Goal: Check status: Check status

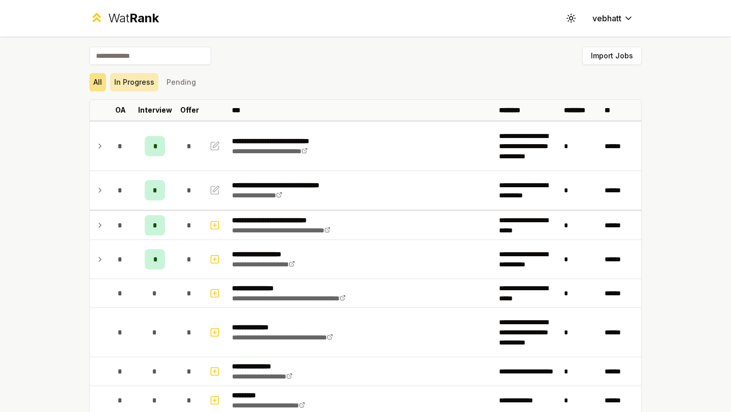
click at [136, 90] on button "In Progress" at bounding box center [134, 82] width 48 height 18
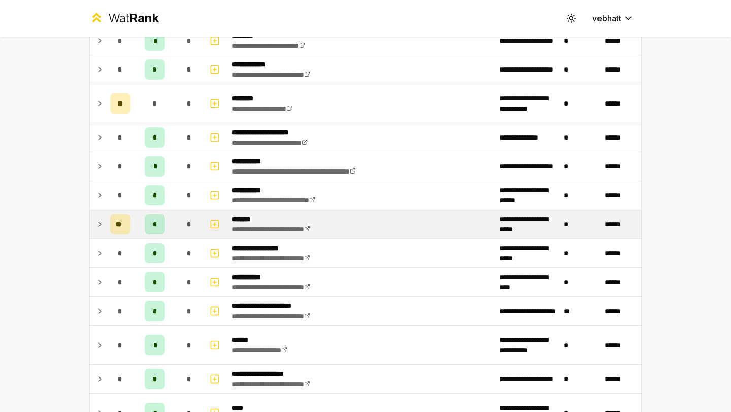
scroll to position [487, 0]
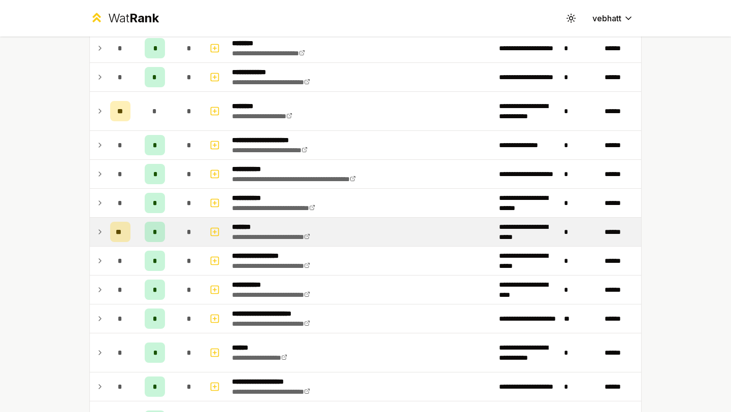
click at [100, 227] on icon at bounding box center [100, 232] width 8 height 12
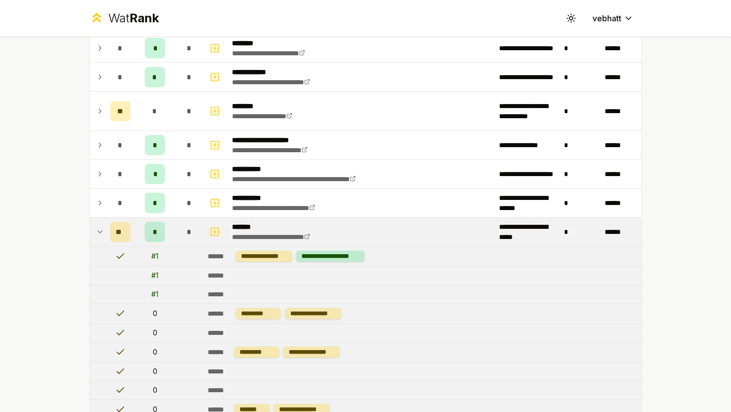
click at [100, 227] on icon at bounding box center [100, 232] width 8 height 12
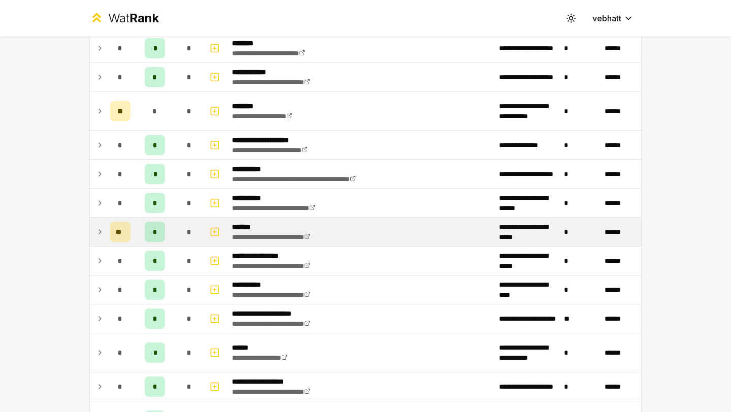
click at [55, 219] on div "**********" at bounding box center [365, 206] width 731 height 412
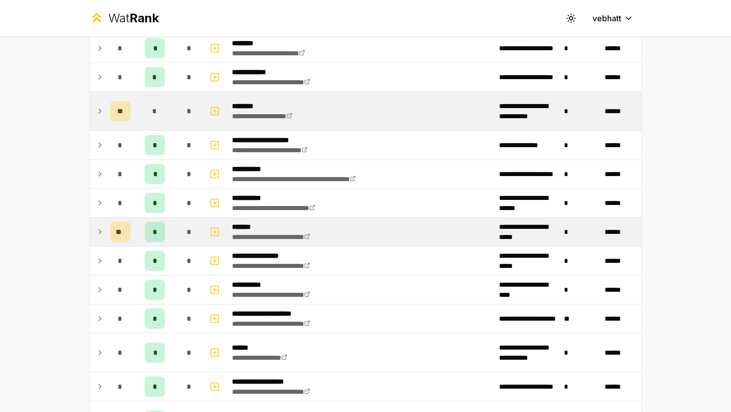
click at [100, 105] on td at bounding box center [98, 111] width 16 height 39
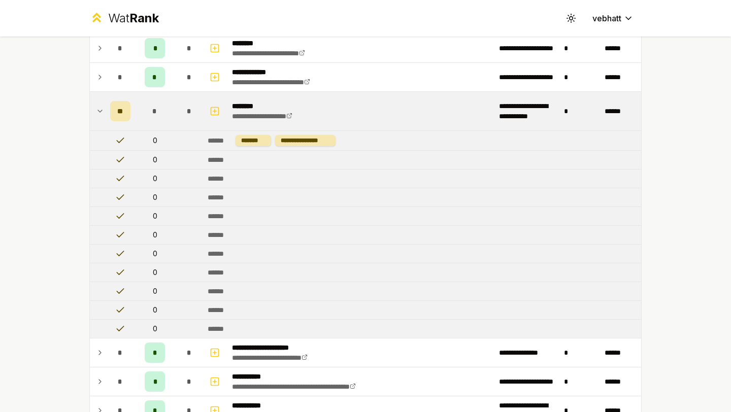
click at [97, 108] on icon at bounding box center [100, 111] width 8 height 12
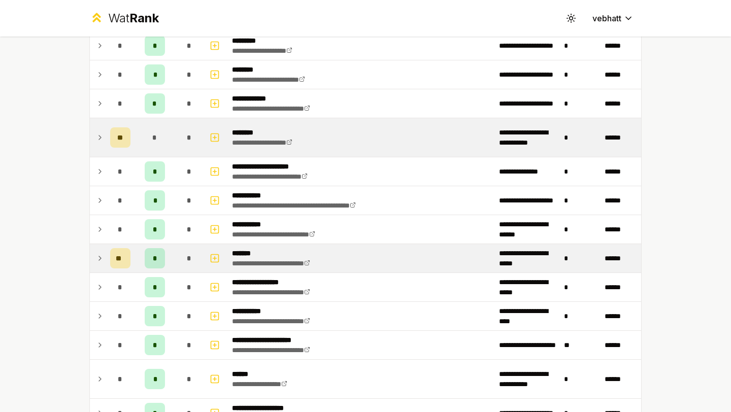
click at [71, 130] on div "**********" at bounding box center [365, 206] width 731 height 412
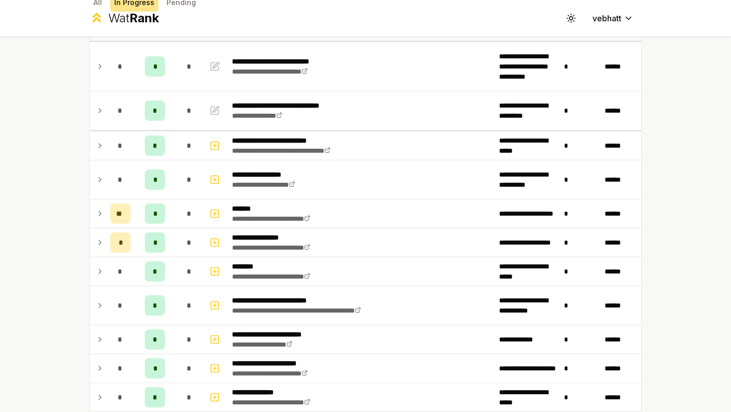
scroll to position [77, 0]
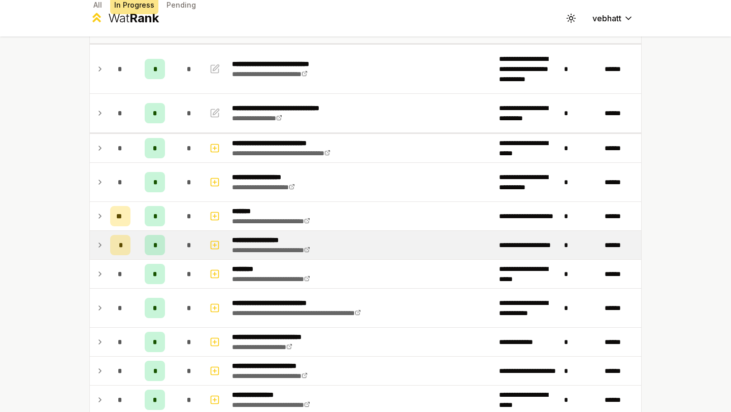
click at [99, 240] on icon at bounding box center [100, 245] width 8 height 12
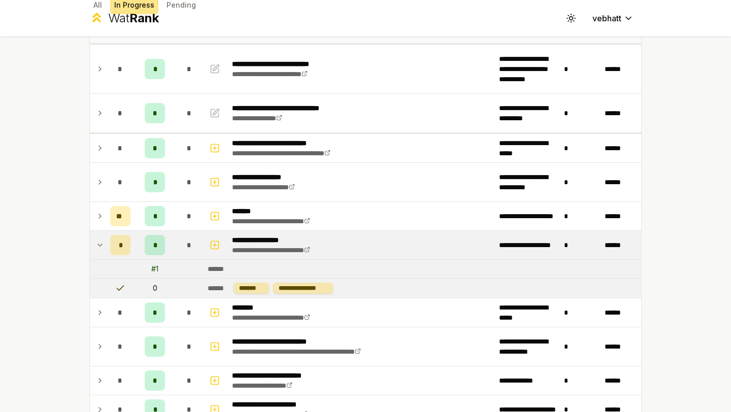
click at [99, 240] on icon at bounding box center [100, 245] width 8 height 12
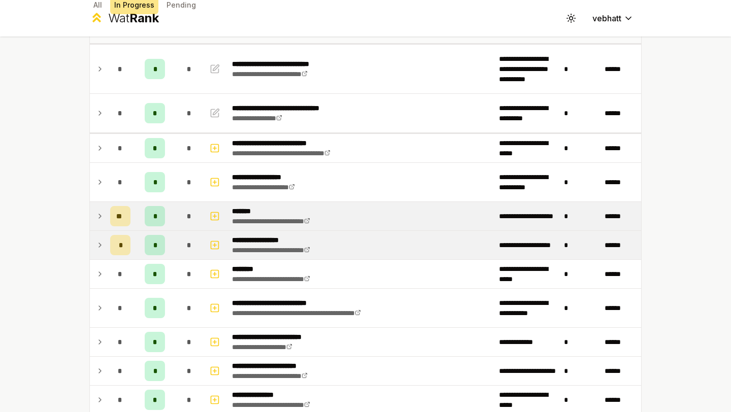
click at [98, 213] on icon at bounding box center [100, 216] width 8 height 12
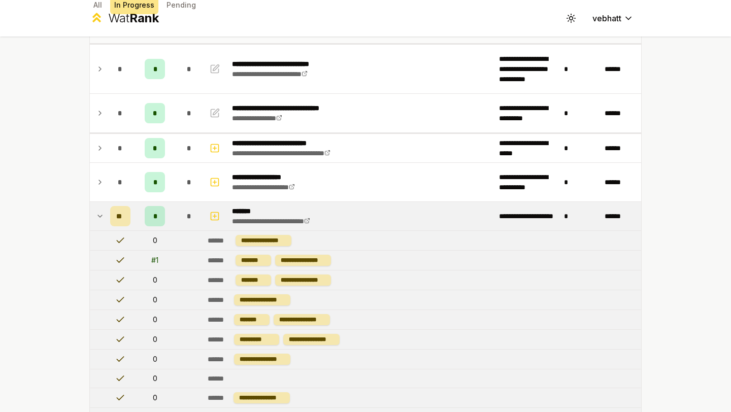
click at [98, 213] on icon at bounding box center [100, 216] width 8 height 12
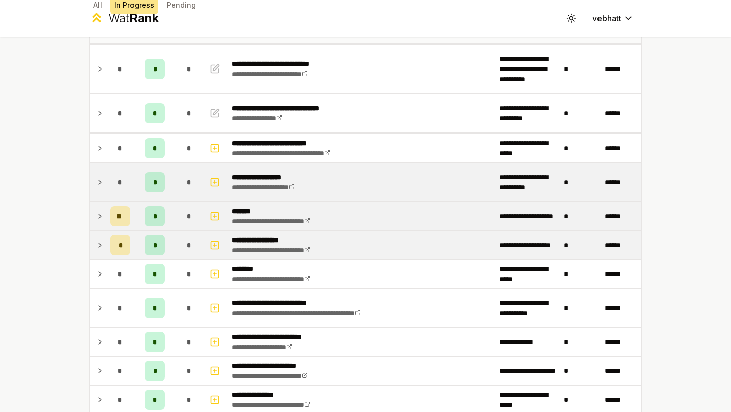
click at [97, 182] on icon at bounding box center [100, 182] width 8 height 12
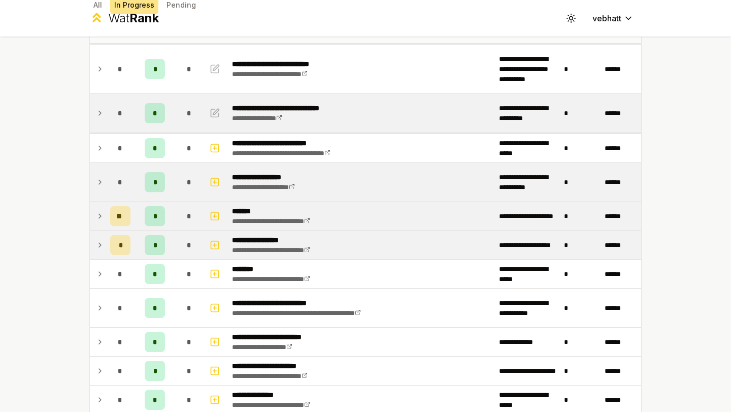
scroll to position [0, 0]
